Goal: Task Accomplishment & Management: Manage account settings

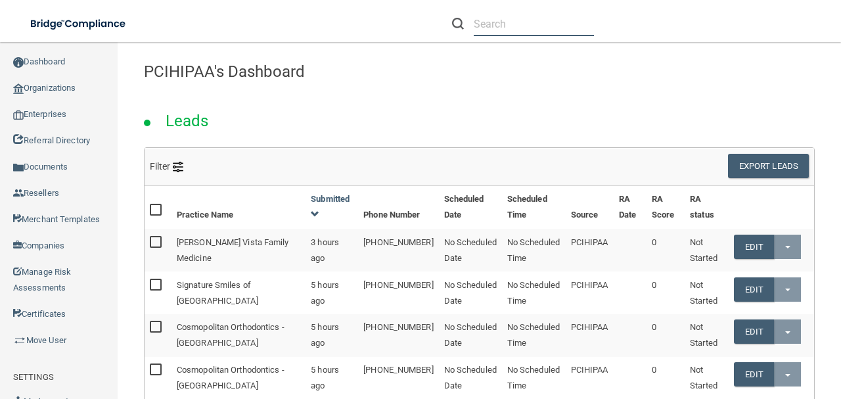
click at [486, 30] on input "text" at bounding box center [534, 24] width 120 height 24
paste input "[EMAIL_ADDRESS][DOMAIN_NAME]"
type input "[EMAIL_ADDRESS][DOMAIN_NAME]"
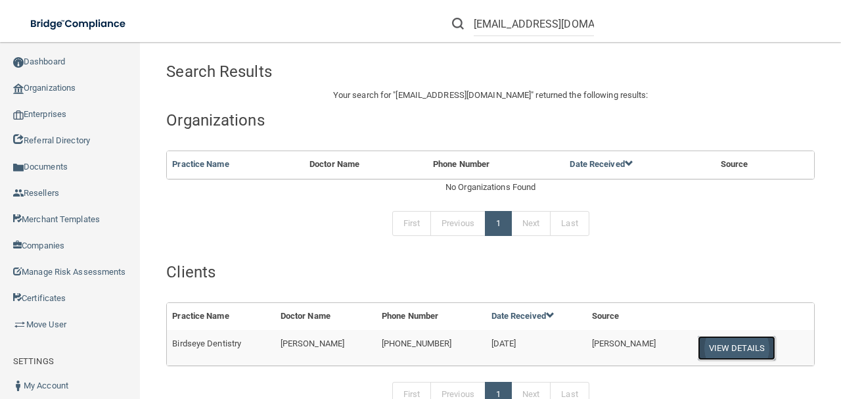
click at [698, 353] on button "View Details" at bounding box center [737, 348] width 78 height 24
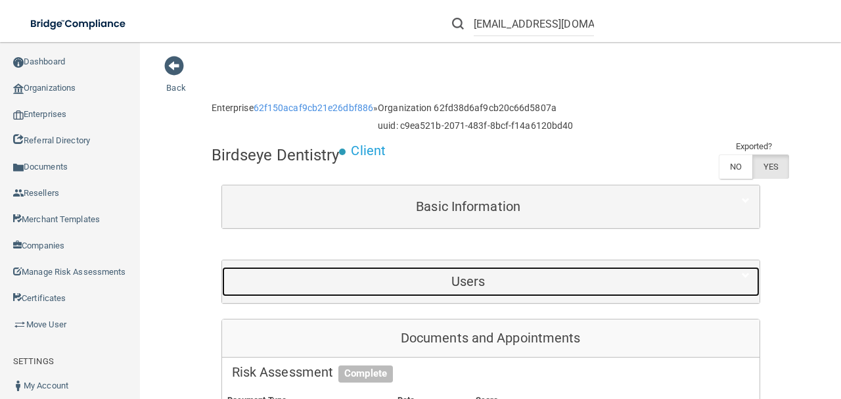
click at [482, 268] on div "Users" at bounding box center [468, 282] width 493 height 30
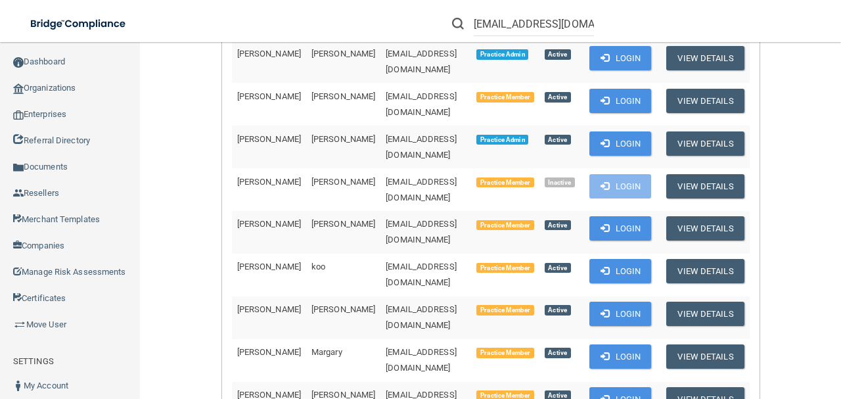
scroll to position [394, 0]
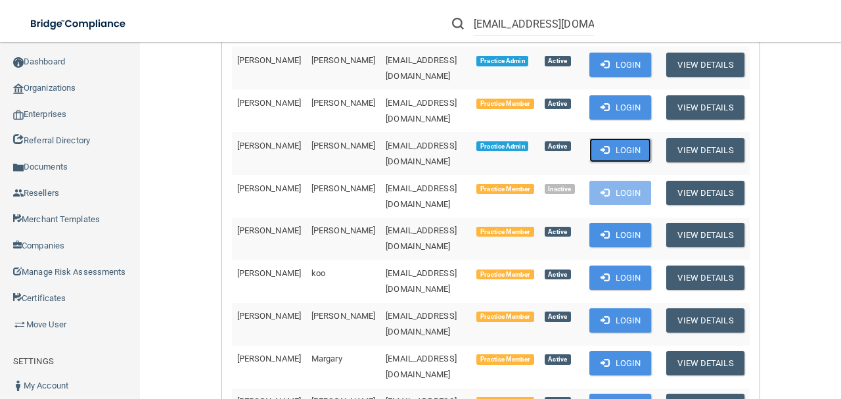
click at [609, 145] on span at bounding box center [604, 149] width 9 height 9
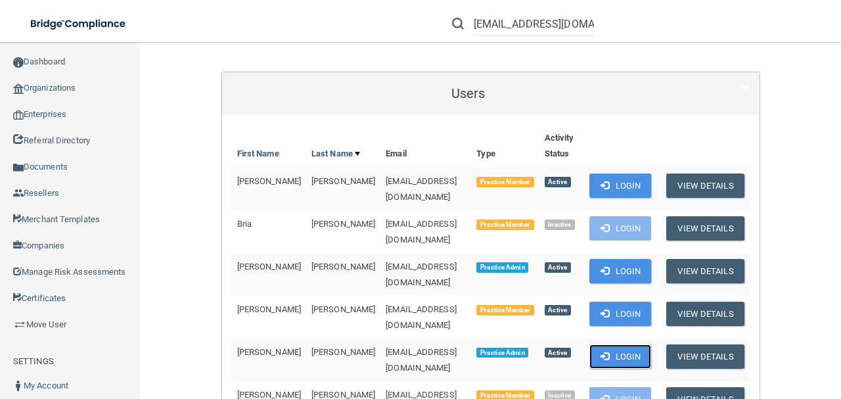
scroll to position [175, 0]
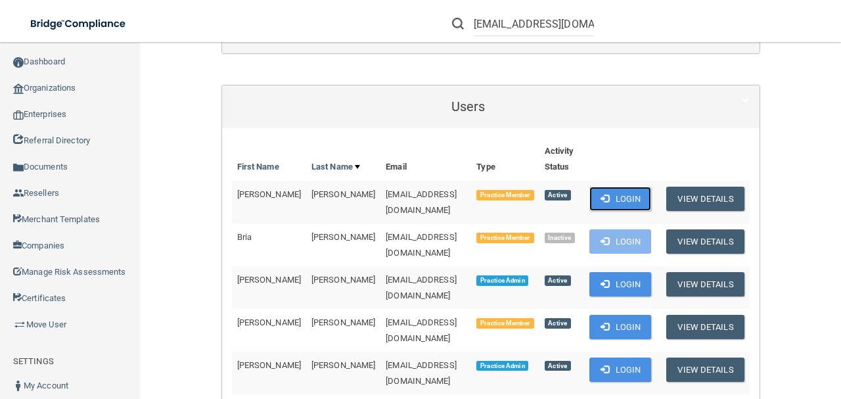
click at [652, 196] on button "Login" at bounding box center [620, 199] width 62 height 24
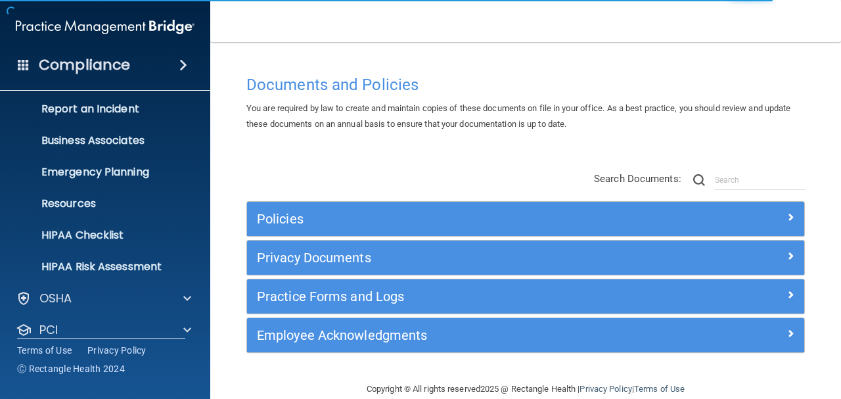
scroll to position [146, 0]
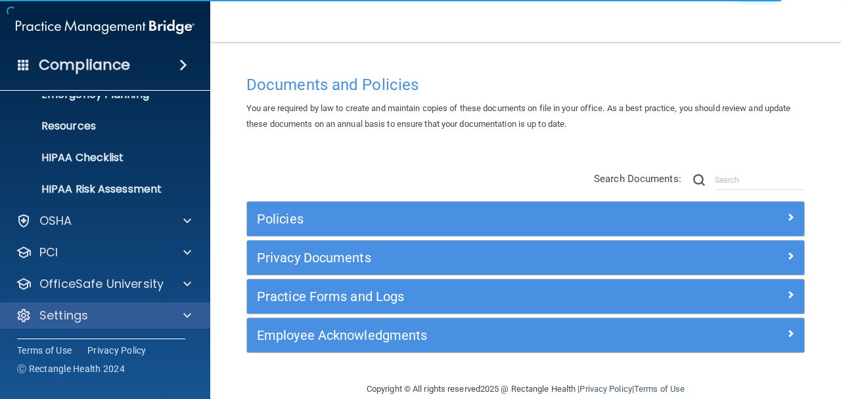
click at [128, 302] on div "Settings" at bounding box center [105, 315] width 211 height 26
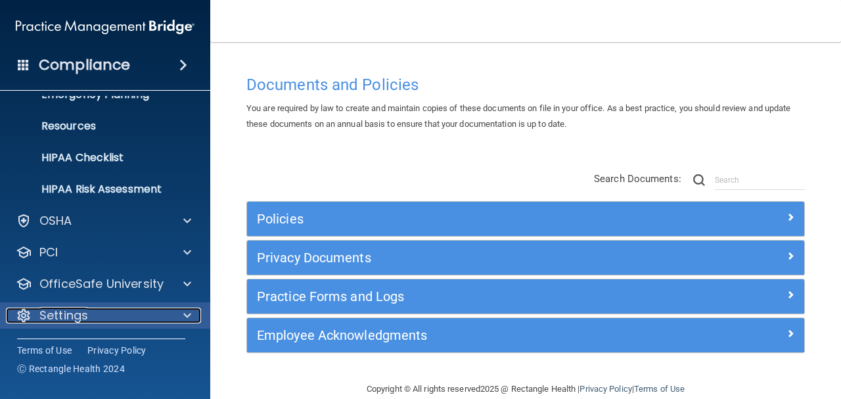
click at [156, 321] on div "Settings" at bounding box center [87, 315] width 163 height 16
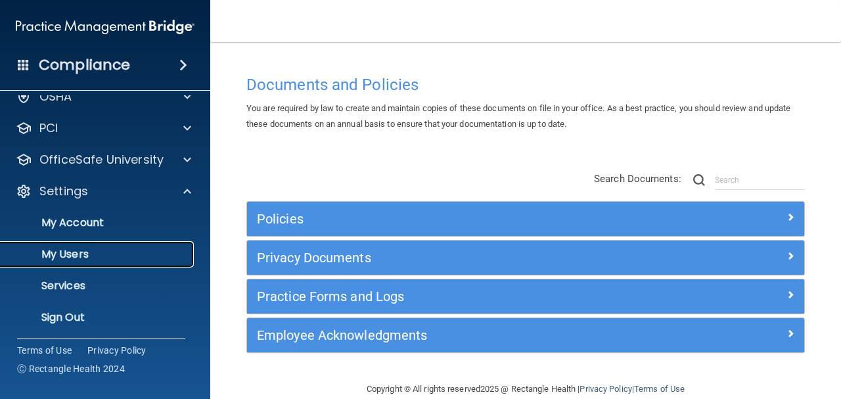
click at [146, 266] on link "My Users" at bounding box center [90, 254] width 207 height 26
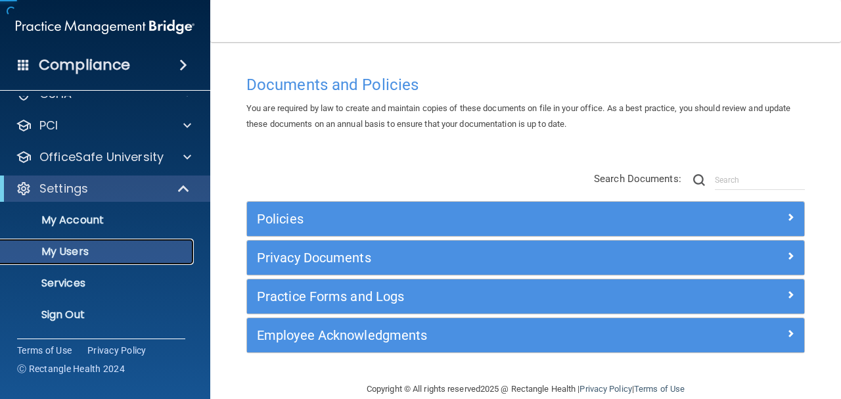
scroll to position [49, 0]
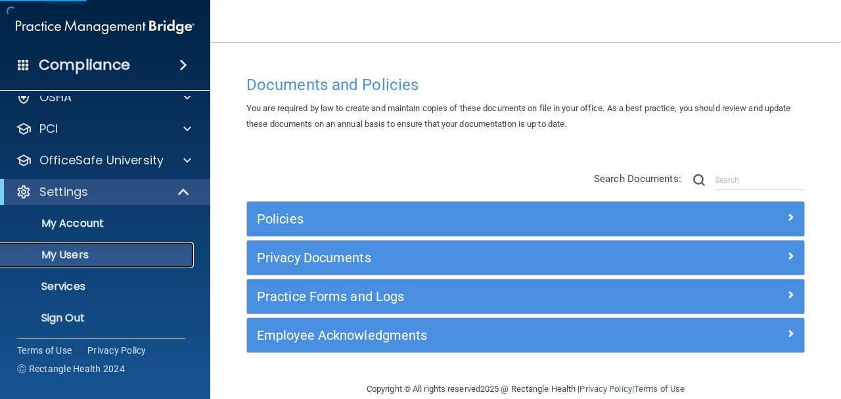
click at [143, 258] on p "My Users" at bounding box center [98, 254] width 179 height 13
select select "20"
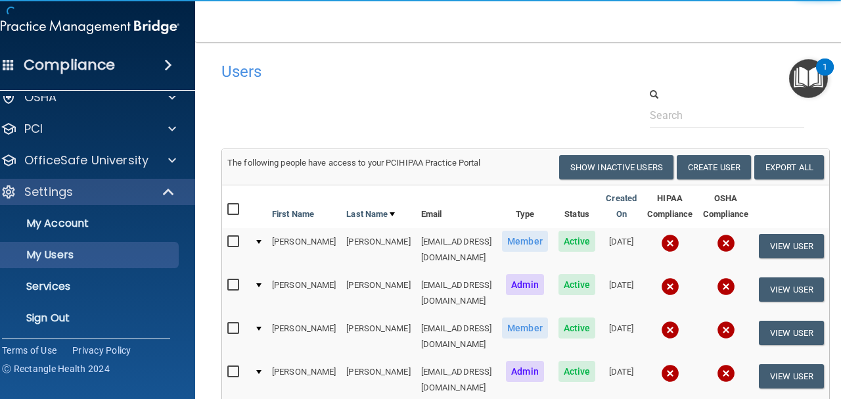
click at [533, 102] on div at bounding box center [526, 107] width 628 height 40
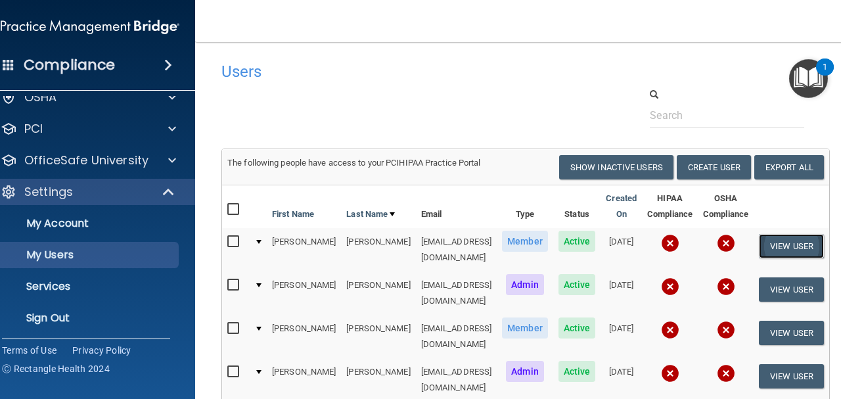
click at [801, 252] on button "View User" at bounding box center [791, 246] width 65 height 24
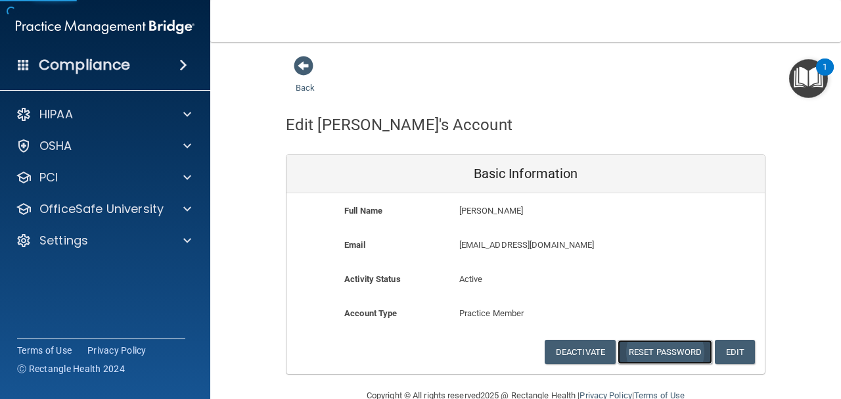
click at [629, 357] on button "Reset Password" at bounding box center [665, 352] width 95 height 24
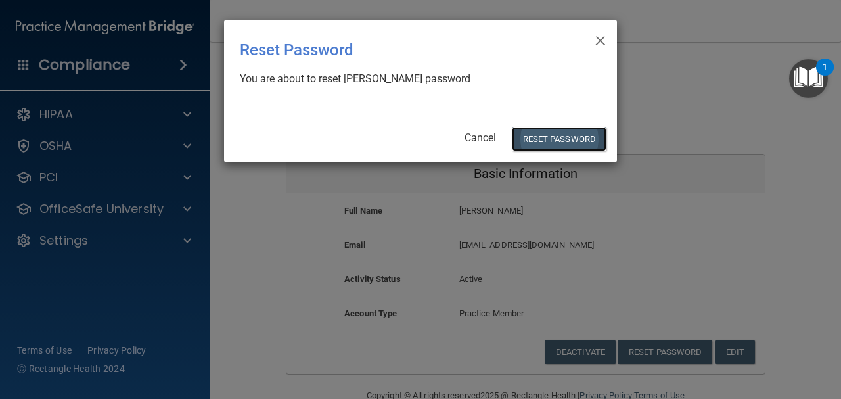
click at [518, 143] on button "Reset Password" at bounding box center [559, 139] width 95 height 24
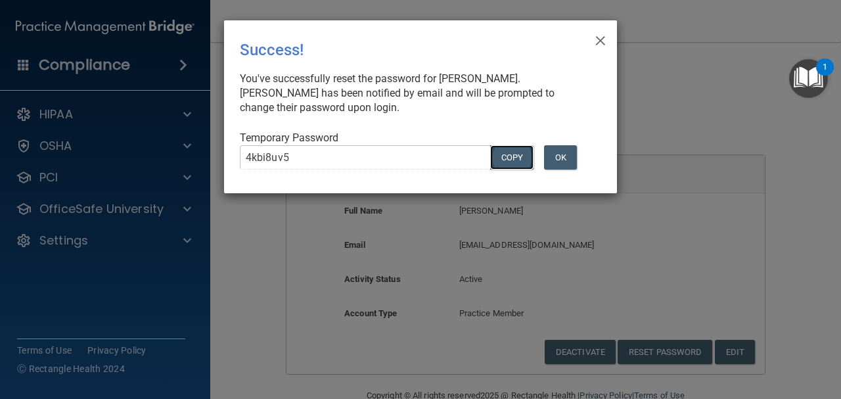
click at [506, 161] on button "COPY" at bounding box center [511, 157] width 43 height 24
click at [511, 161] on button "Copy" at bounding box center [511, 157] width 43 height 24
click at [551, 164] on button "OK" at bounding box center [560, 157] width 33 height 24
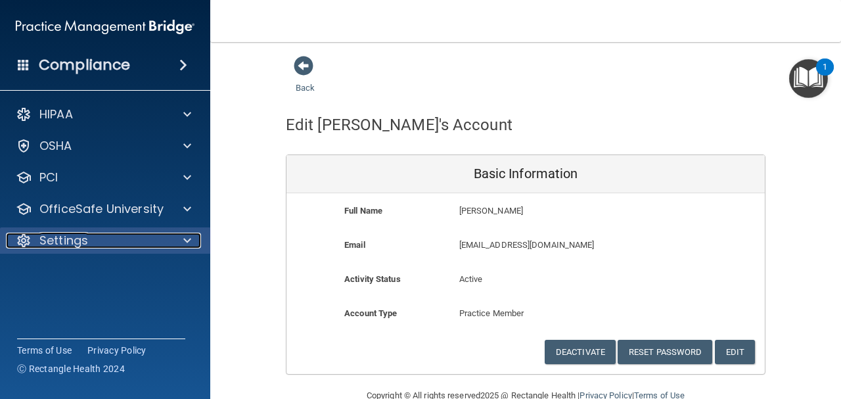
click at [147, 246] on div "Settings" at bounding box center [87, 241] width 163 height 16
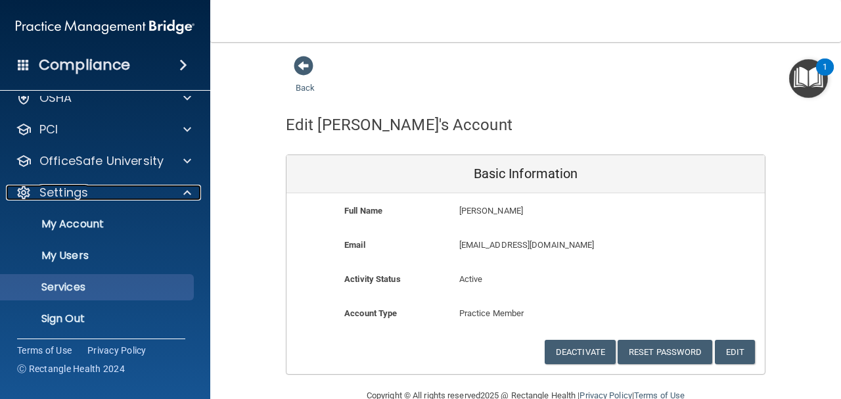
scroll to position [51, 0]
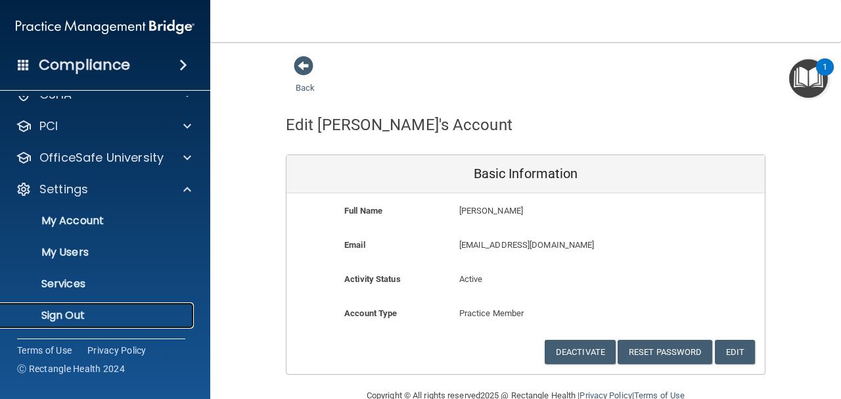
click at [151, 311] on p "Sign Out" at bounding box center [98, 315] width 179 height 13
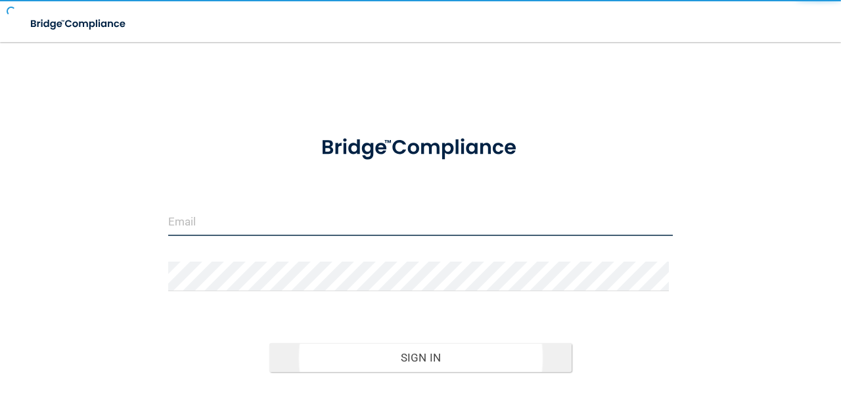
type input "avan@rectanglehealth.com"
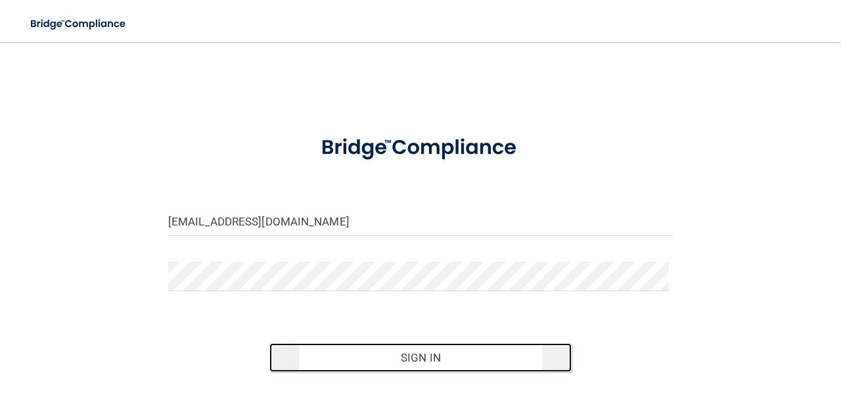
click at [378, 361] on button "Sign In" at bounding box center [420, 357] width 303 height 29
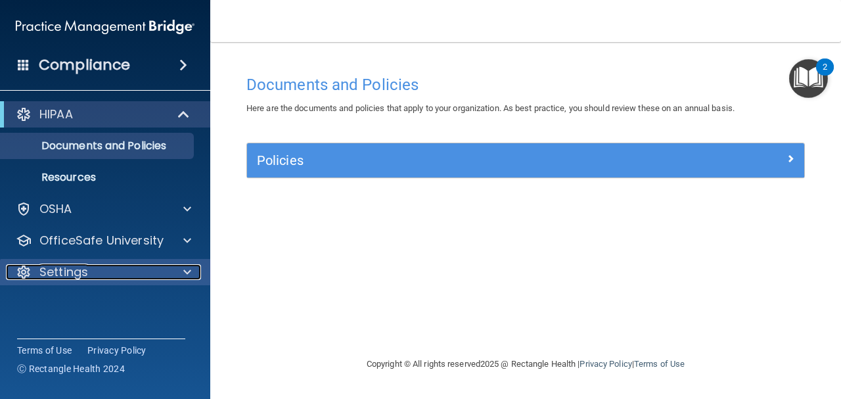
drag, startPoint x: 177, startPoint y: 269, endPoint x: 171, endPoint y: 282, distance: 13.8
click at [177, 269] on div at bounding box center [185, 272] width 33 height 16
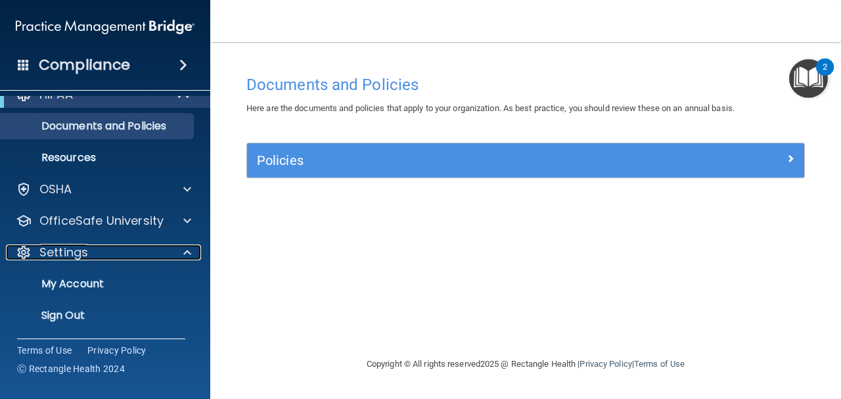
scroll to position [20, 0]
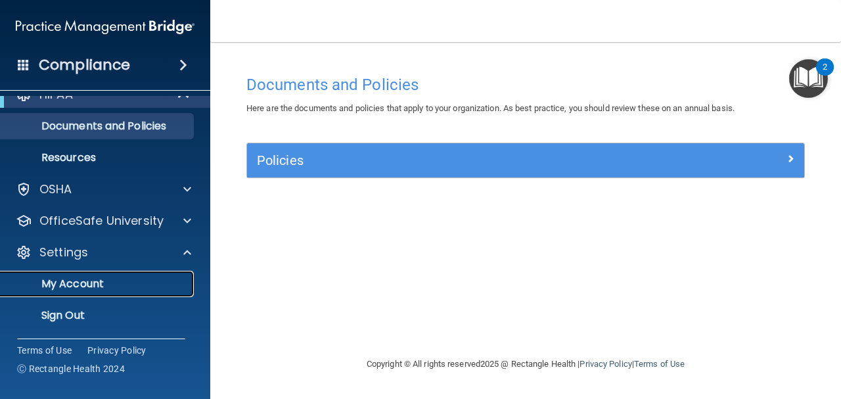
click at [144, 290] on link "My Account" at bounding box center [90, 284] width 207 height 26
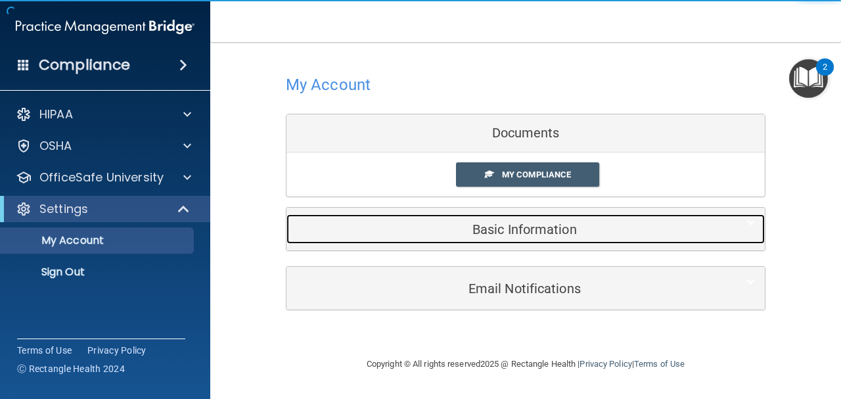
click at [513, 227] on h5 "Basic Information" at bounding box center [505, 229] width 418 height 14
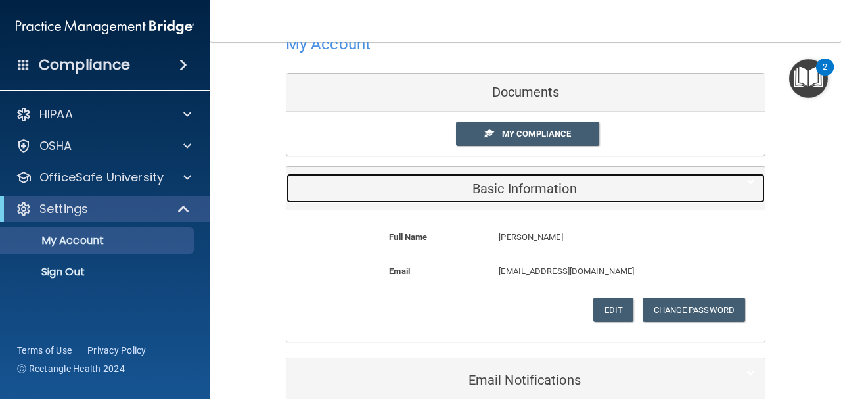
scroll to position [108, 0]
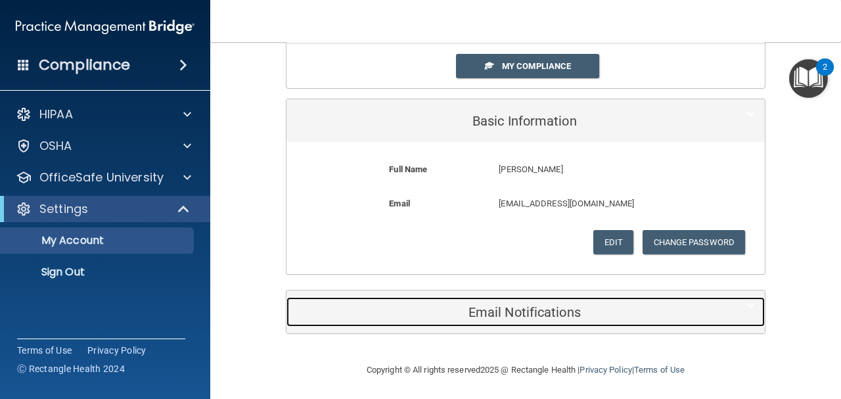
click at [503, 313] on h5 "Email Notifications" at bounding box center [505, 312] width 418 height 14
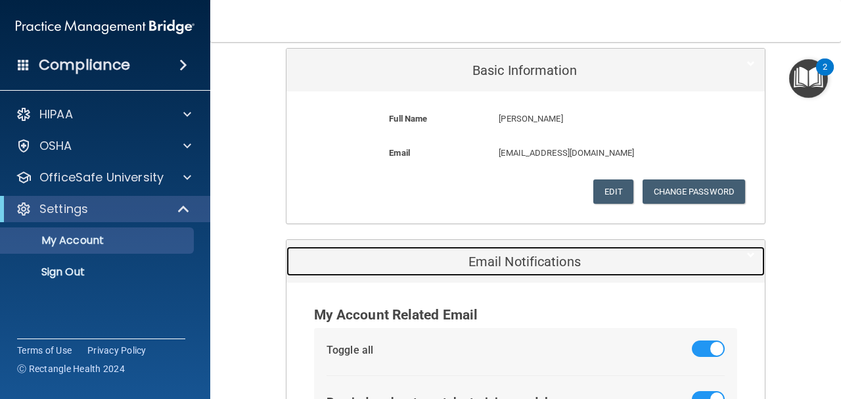
scroll to position [271, 0]
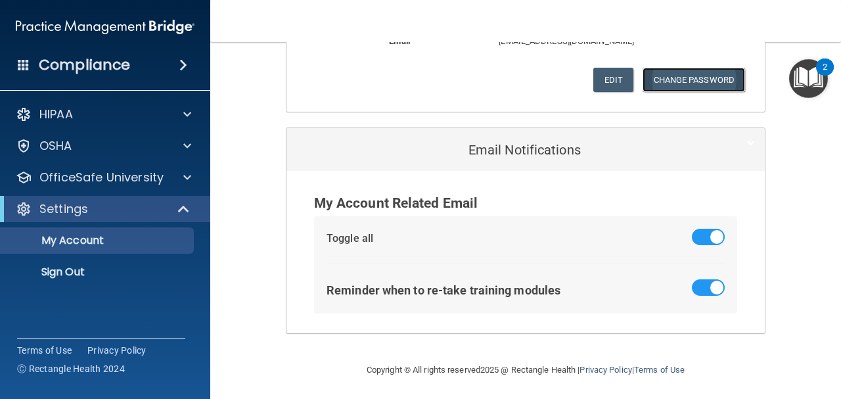
click at [685, 77] on button "Change Password" at bounding box center [693, 80] width 103 height 24
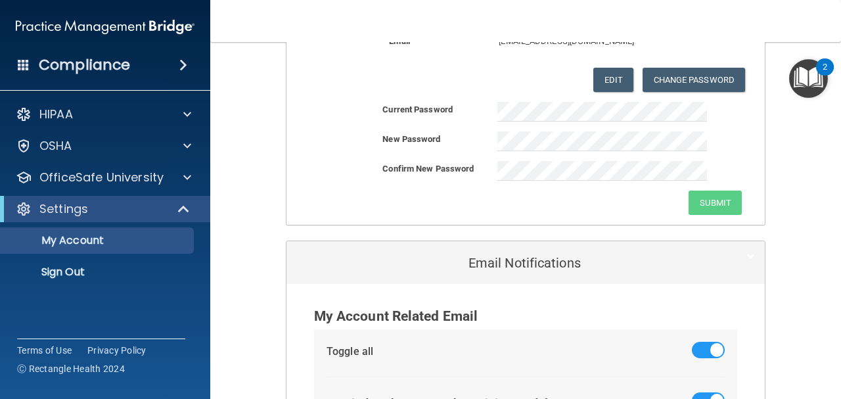
click at [516, 150] on div "Current Password New Password Confirm New Password Submit" at bounding box center [525, 158] width 478 height 113
click at [715, 206] on button "Submit" at bounding box center [714, 203] width 53 height 24
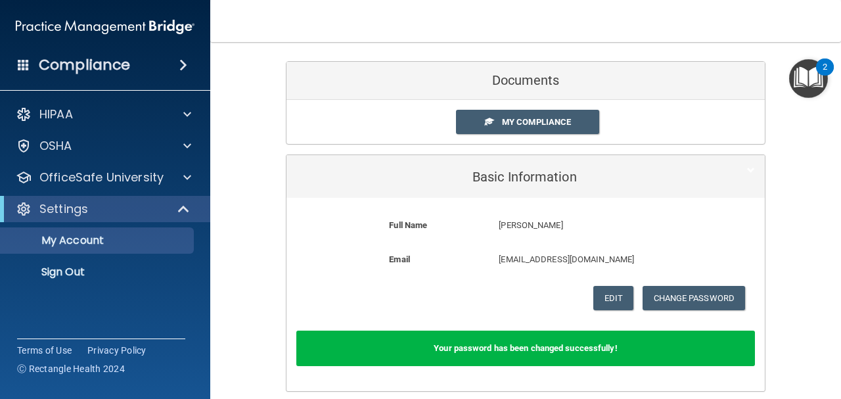
scroll to position [0, 0]
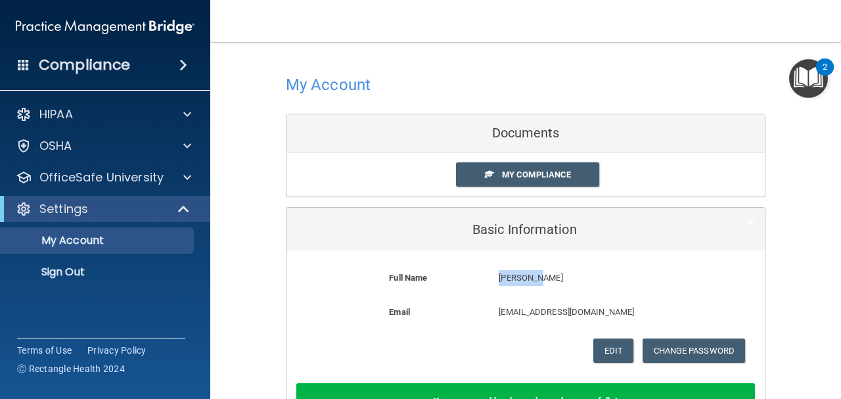
drag, startPoint x: 535, startPoint y: 281, endPoint x: 480, endPoint y: 275, distance: 54.8
click at [480, 275] on div "Full Name Esmeralda Ayard Garcia Esmeralda" at bounding box center [525, 282] width 459 height 24
copy div "[PERSON_NAME]"
